Goal: Information Seeking & Learning: Learn about a topic

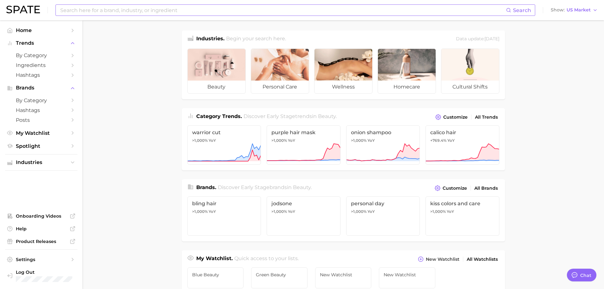
type textarea "x"
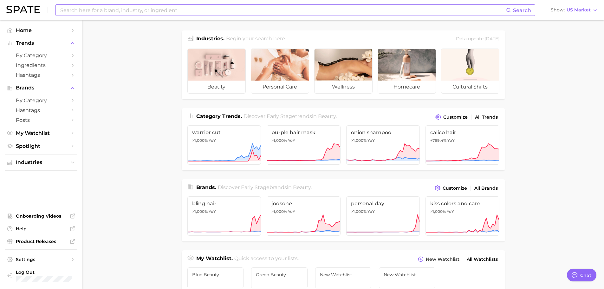
click at [191, 13] on input at bounding box center [283, 10] width 447 height 11
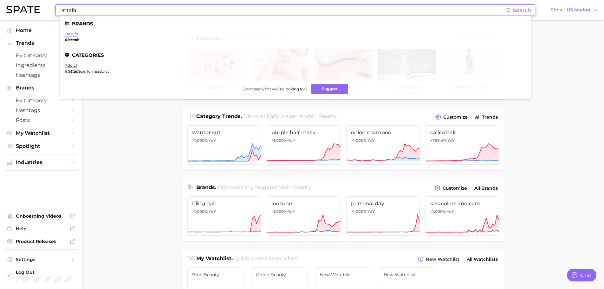
type input "lattafa"
click at [75, 35] on link "lattafa" at bounding box center [71, 33] width 13 height 5
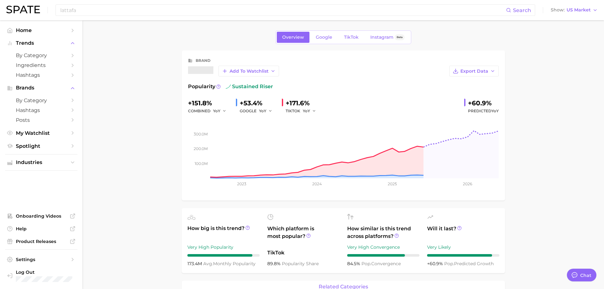
type textarea "x"
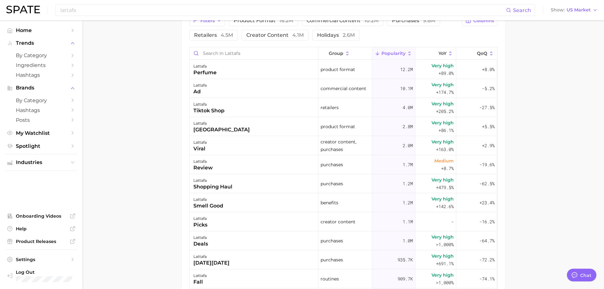
scroll to position [222, 0]
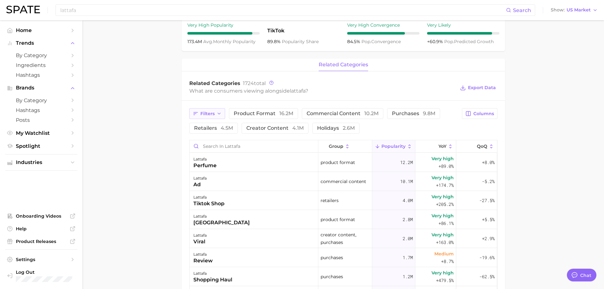
click at [214, 113] on span "Filters" at bounding box center [207, 113] width 14 height 5
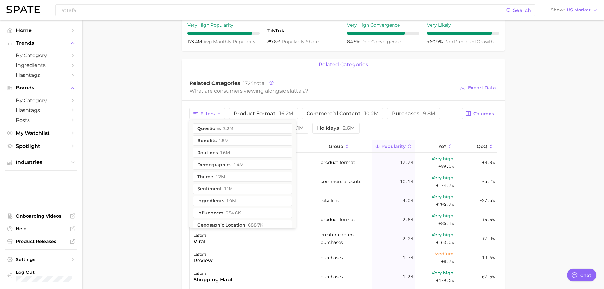
click at [213, 103] on div "Filters questions 2.2m benefits 1.8m routines 1.6m demographics 1.4m theme 1.2m…" at bounding box center [344, 269] width 324 height 336
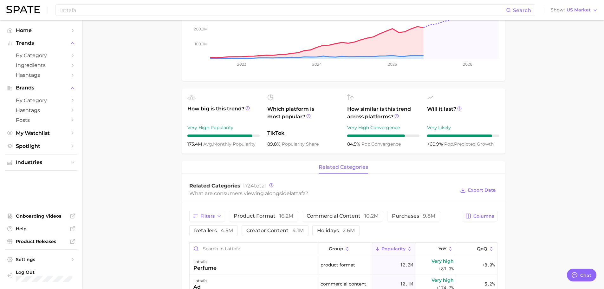
scroll to position [0, 0]
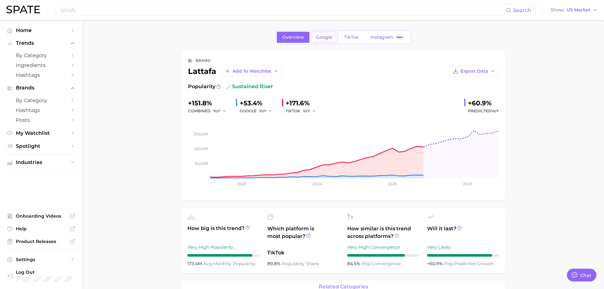
click at [325, 39] on span "Google" at bounding box center [324, 37] width 16 height 5
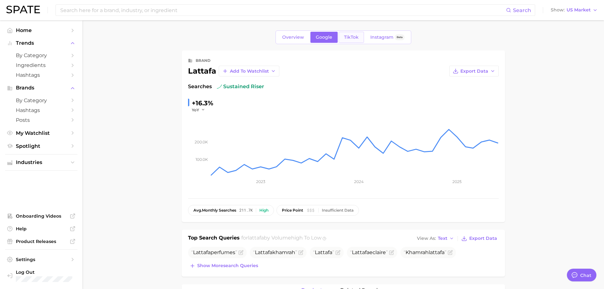
click at [353, 32] on link "TikTok" at bounding box center [351, 37] width 25 height 11
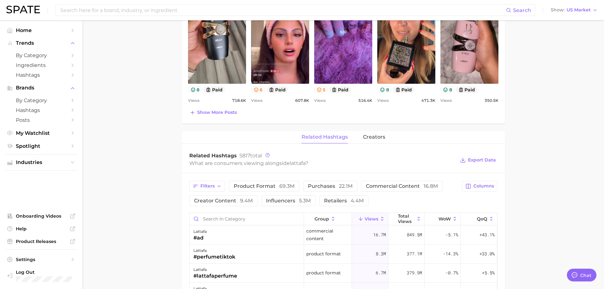
scroll to position [476, 0]
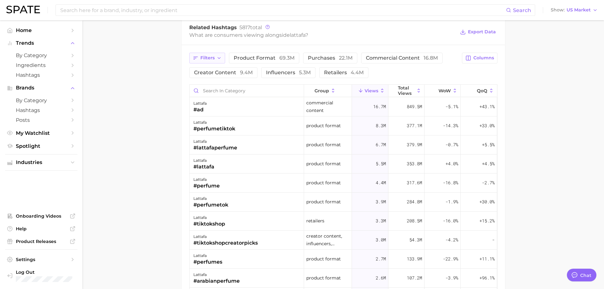
click at [200, 60] on button "Filters" at bounding box center [207, 58] width 36 height 11
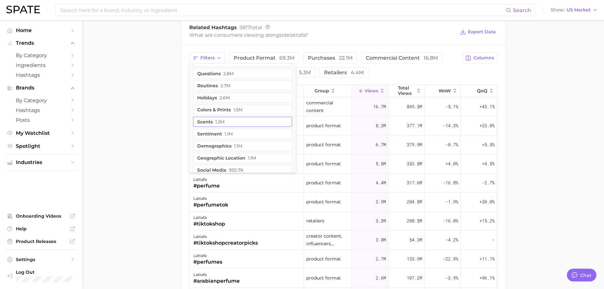
scroll to position [127, 0]
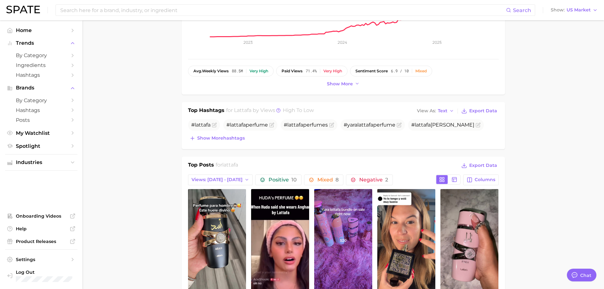
scroll to position [95, 0]
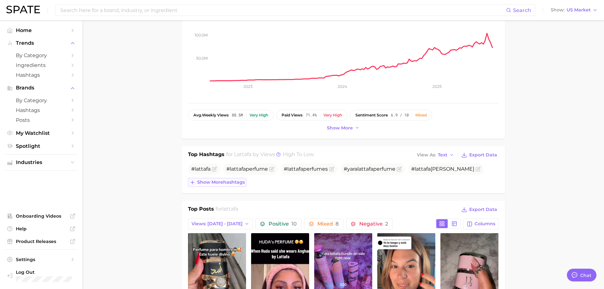
click at [239, 183] on span "Show more hashtags" at bounding box center [221, 182] width 48 height 5
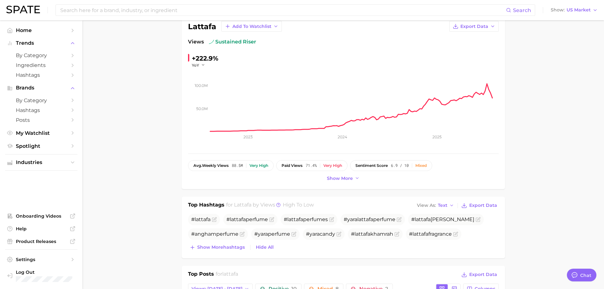
scroll to position [0, 0]
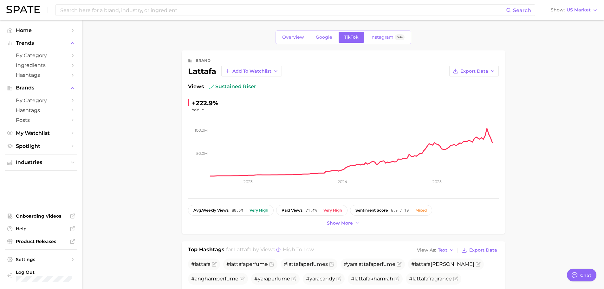
click at [320, 31] on div "Overview Google TikTok Instagram Beta" at bounding box center [344, 37] width 136 height 14
click at [376, 39] on span "Instagram" at bounding box center [382, 37] width 23 height 5
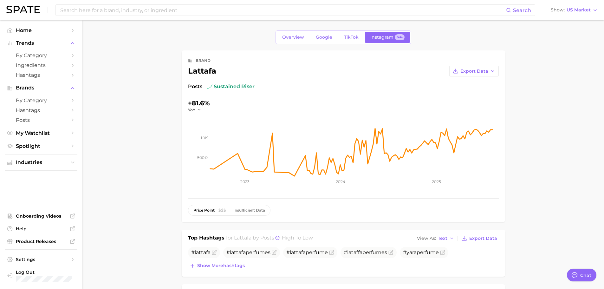
click at [319, 31] on div "Overview Google TikTok Instagram Beta" at bounding box center [344, 37] width 136 height 14
click at [320, 35] on span "Google" at bounding box center [324, 37] width 16 height 5
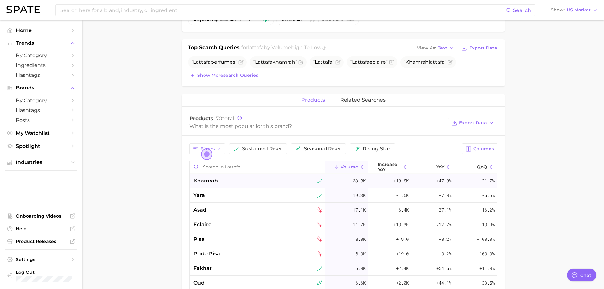
click at [224, 186] on div "khamrah" at bounding box center [258, 181] width 136 height 15
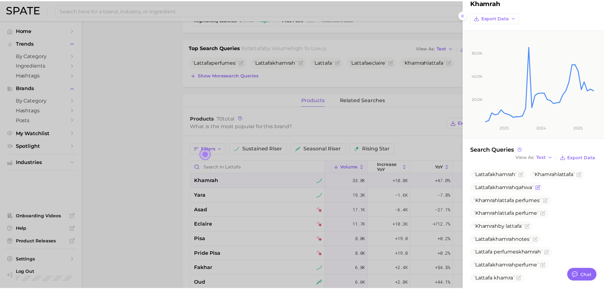
scroll to position [26, 0]
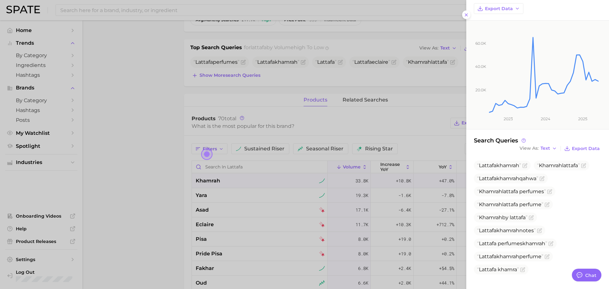
click at [292, 201] on div at bounding box center [304, 144] width 609 height 289
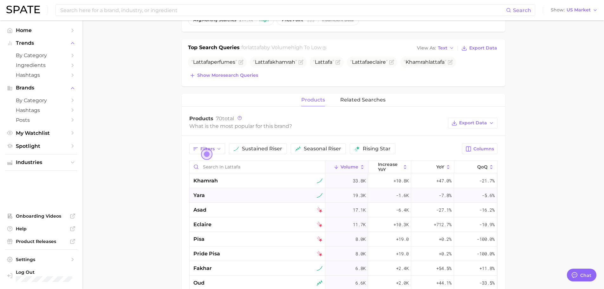
click at [255, 194] on div "yara" at bounding box center [258, 196] width 129 height 8
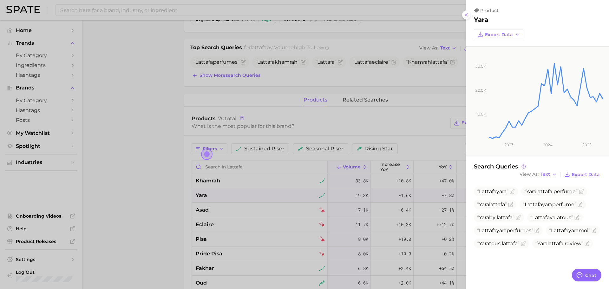
click at [321, 214] on div at bounding box center [304, 144] width 609 height 289
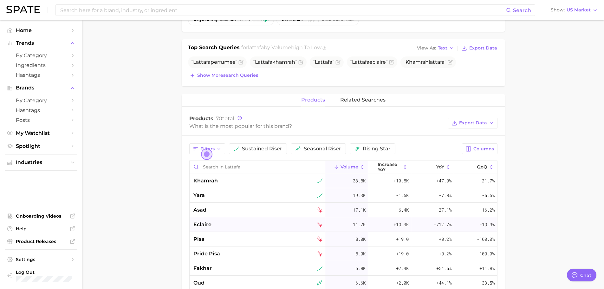
click at [222, 223] on div "eclaire" at bounding box center [258, 225] width 129 height 8
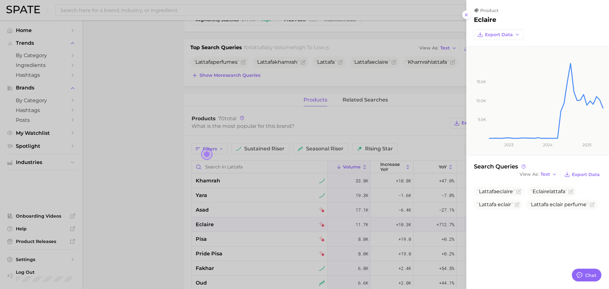
click at [374, 206] on div at bounding box center [304, 144] width 609 height 289
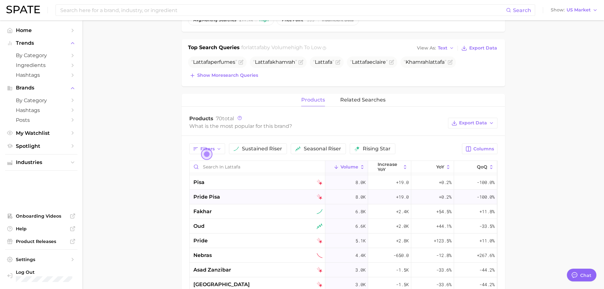
scroll to position [63, 0]
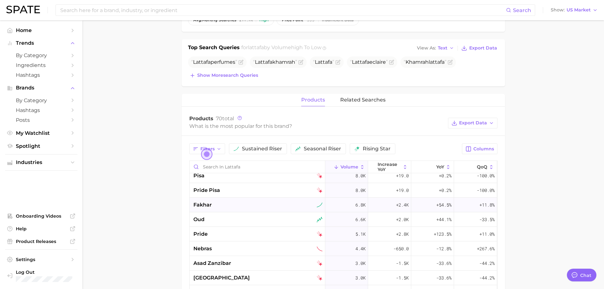
click at [214, 204] on div "fakhar" at bounding box center [258, 205] width 129 height 8
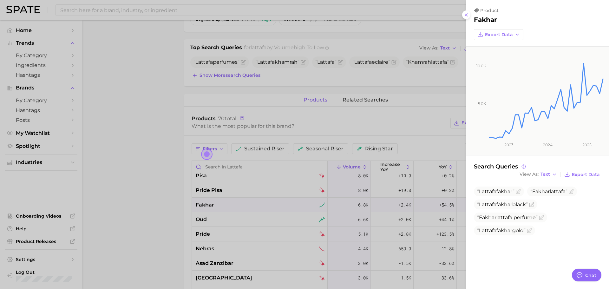
click at [423, 210] on div at bounding box center [304, 144] width 609 height 289
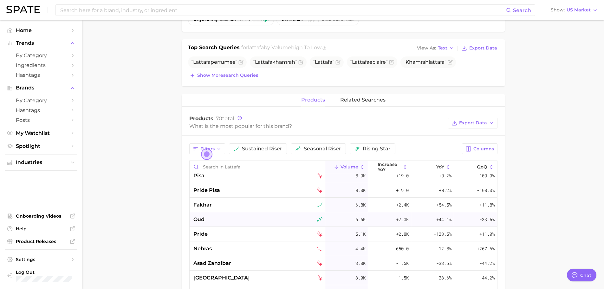
click at [244, 212] on div "oud" at bounding box center [258, 219] width 136 height 15
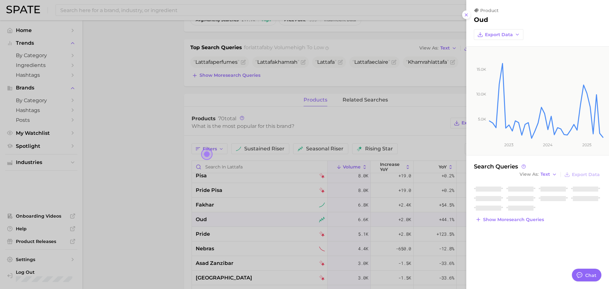
click at [274, 140] on div at bounding box center [304, 144] width 609 height 289
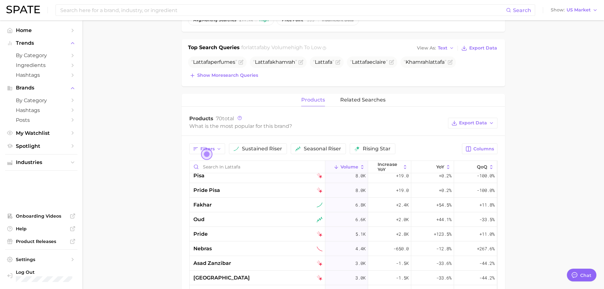
scroll to position [0, 0]
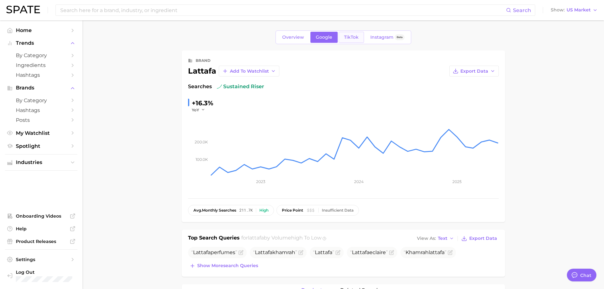
click at [359, 32] on link "TikTok" at bounding box center [351, 37] width 25 height 11
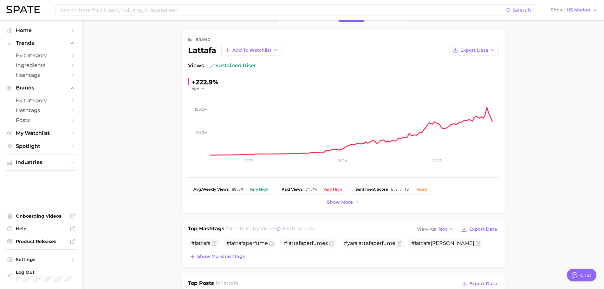
scroll to position [127, 0]
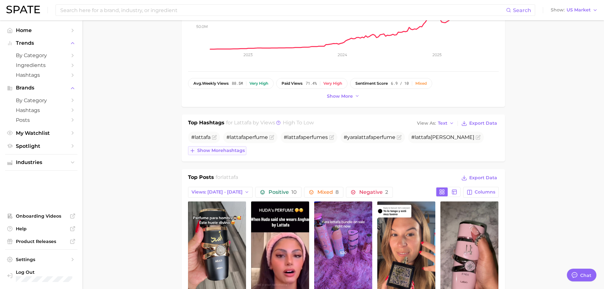
click at [224, 155] on button "Show more hashtags" at bounding box center [217, 150] width 58 height 9
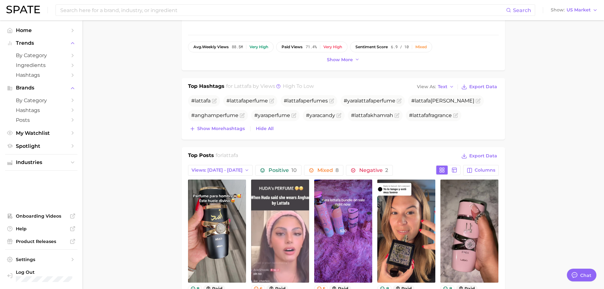
scroll to position [286, 0]
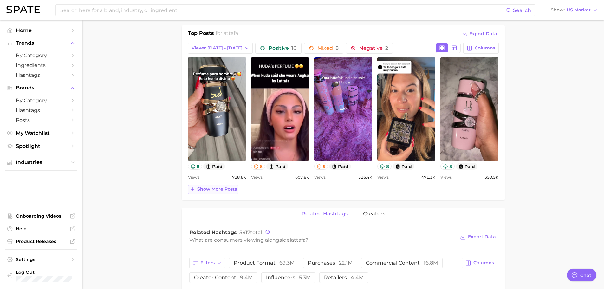
click at [226, 192] on button "Show more posts" at bounding box center [213, 189] width 50 height 9
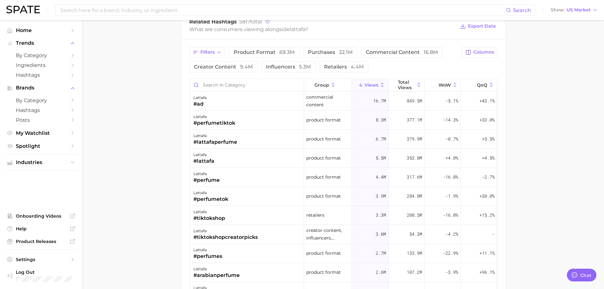
scroll to position [634, 0]
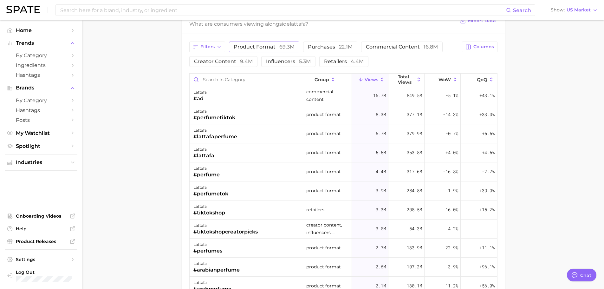
click at [240, 48] on span "product format 69.3m" at bounding box center [264, 46] width 61 height 5
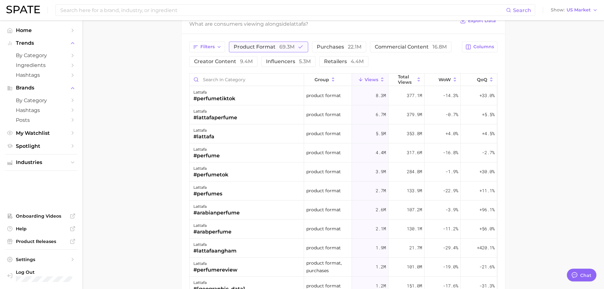
click at [240, 48] on span "product format 69.3m" at bounding box center [264, 46] width 61 height 5
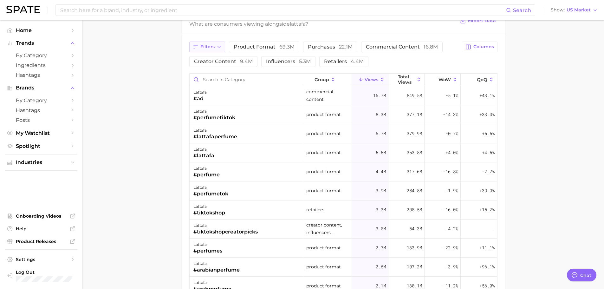
click at [211, 49] on span "Filters" at bounding box center [207, 46] width 14 height 5
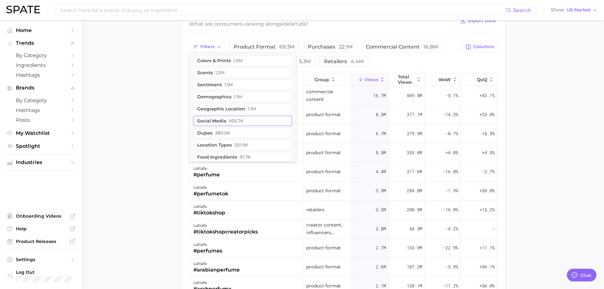
scroll to position [63, 0]
click at [227, 80] on button "scents 1.2m" at bounding box center [242, 83] width 99 height 10
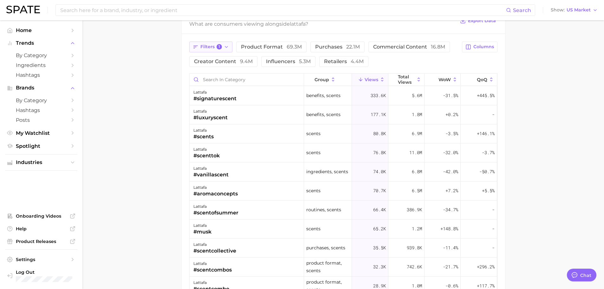
click at [217, 49] on span "Filters 1" at bounding box center [211, 47] width 22 height 6
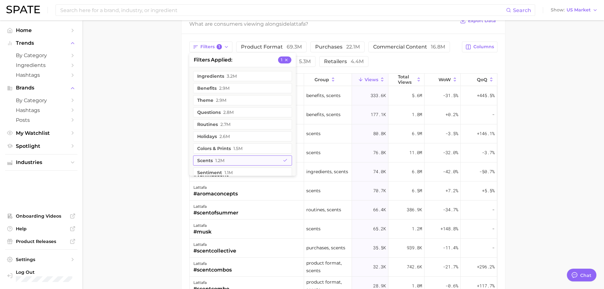
click at [209, 159] on button "scents 1.2m" at bounding box center [242, 160] width 99 height 10
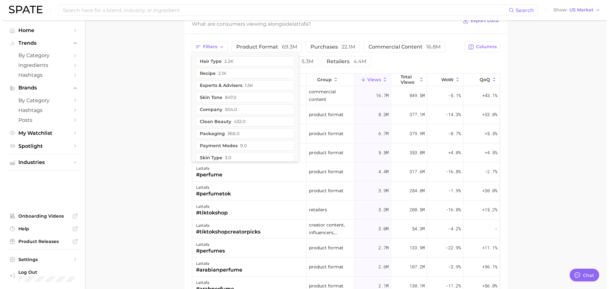
scroll to position [283, 0]
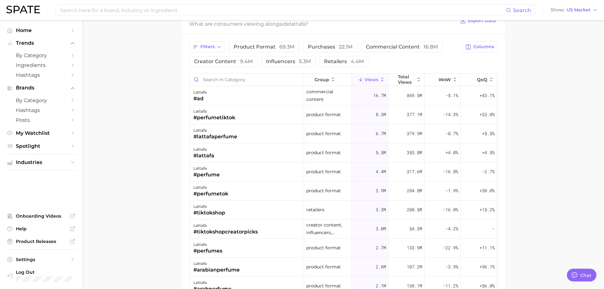
click at [185, 149] on div "Filters product format 69.3m purchases 22.1m commercial content 16.8m creator c…" at bounding box center [344, 202] width 324 height 336
click at [213, 114] on div "lattafa" at bounding box center [215, 112] width 42 height 8
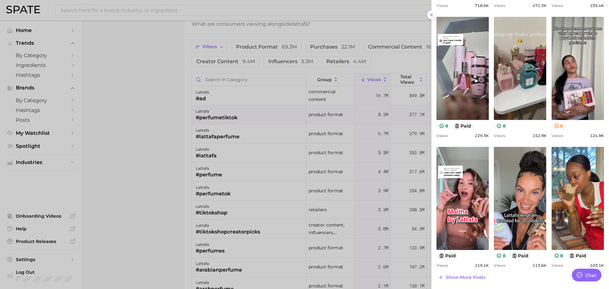
scroll to position [186, 0]
click at [185, 150] on div at bounding box center [304, 144] width 609 height 289
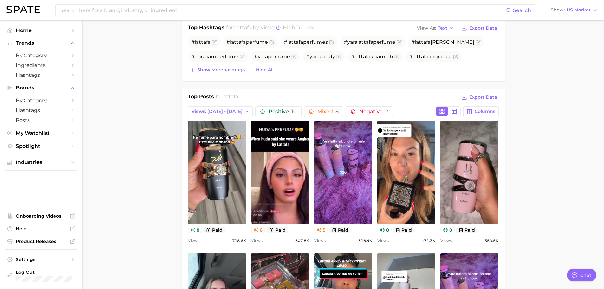
scroll to position [0, 0]
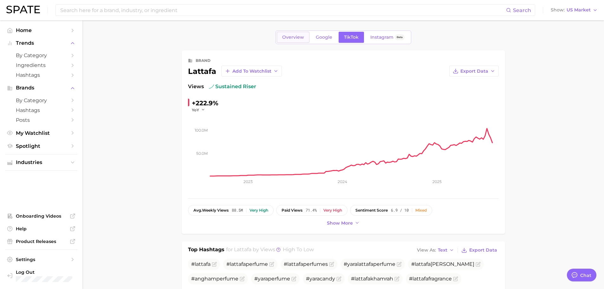
click at [296, 37] on span "Overview" at bounding box center [293, 37] width 22 height 5
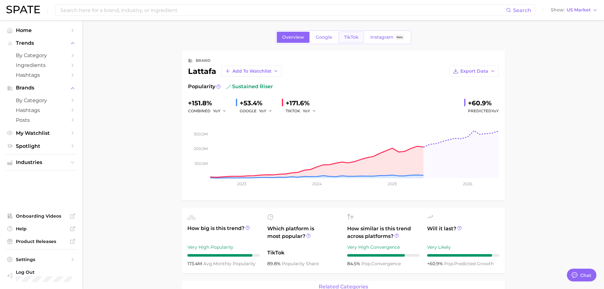
click at [353, 38] on span "TikTok" at bounding box center [351, 37] width 15 height 5
